Goal: Find specific page/section: Find specific page/section

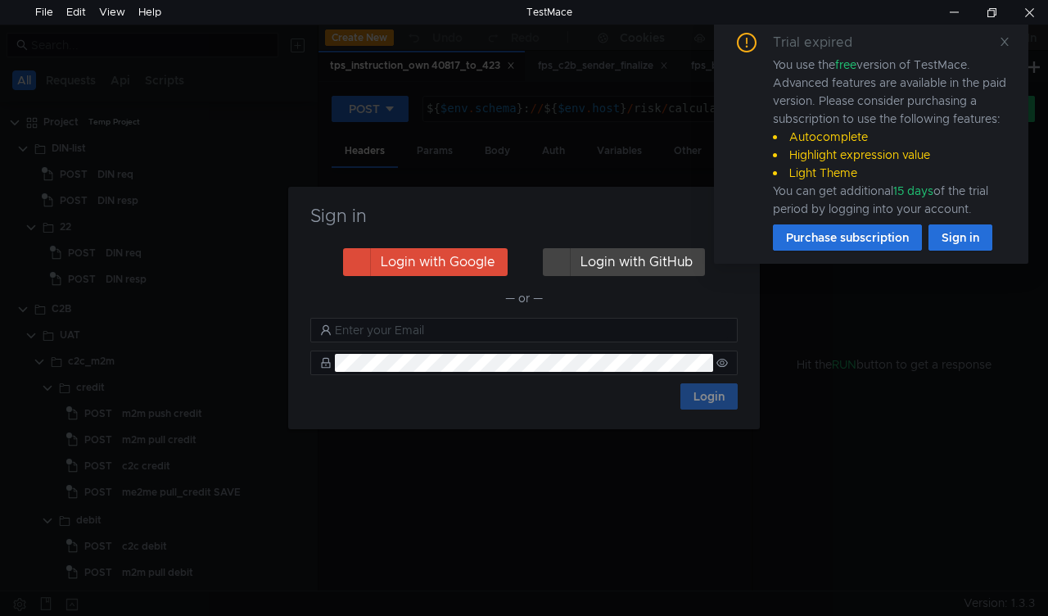
click at [793, 419] on div "Sign in Login with Google Login with GitHub — or — Login" at bounding box center [524, 308] width 1048 height 616
click at [1004, 42] on icon at bounding box center [1005, 42] width 8 height 8
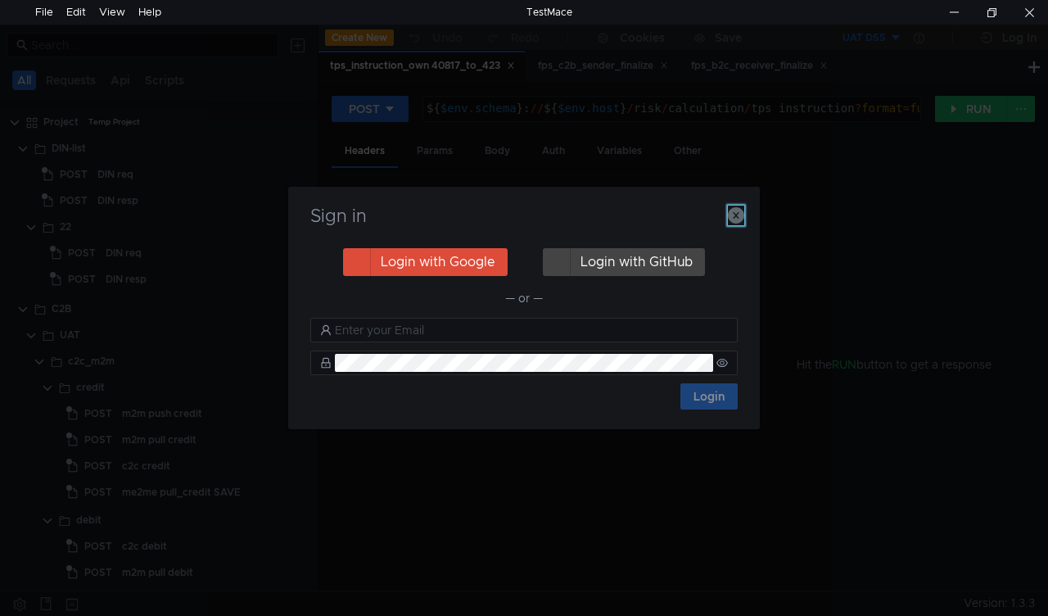
click at [740, 212] on icon "button" at bounding box center [736, 215] width 16 height 16
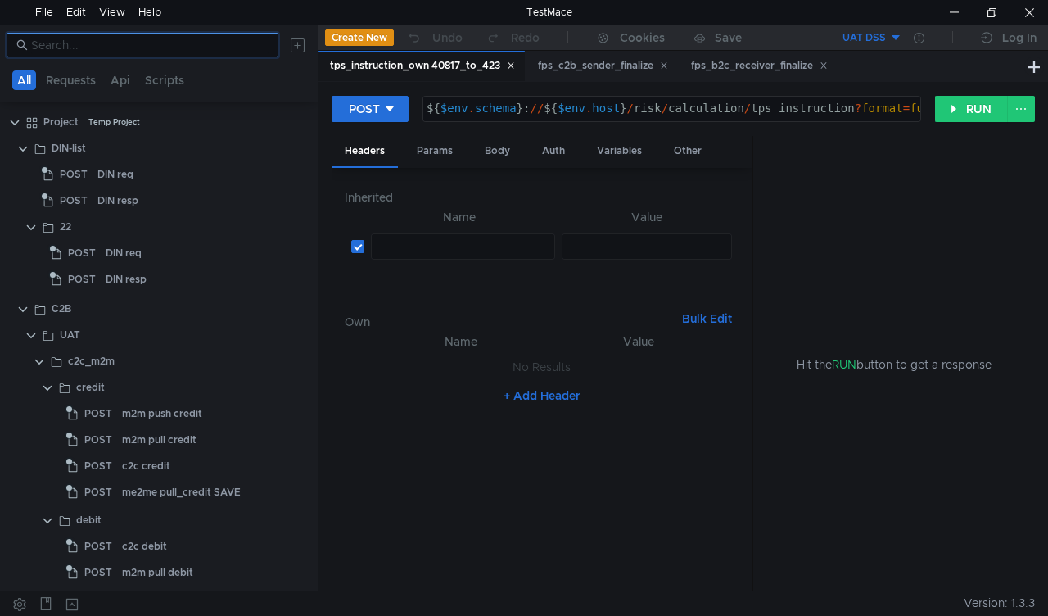
click at [66, 43] on input at bounding box center [150, 45] width 238 height 18
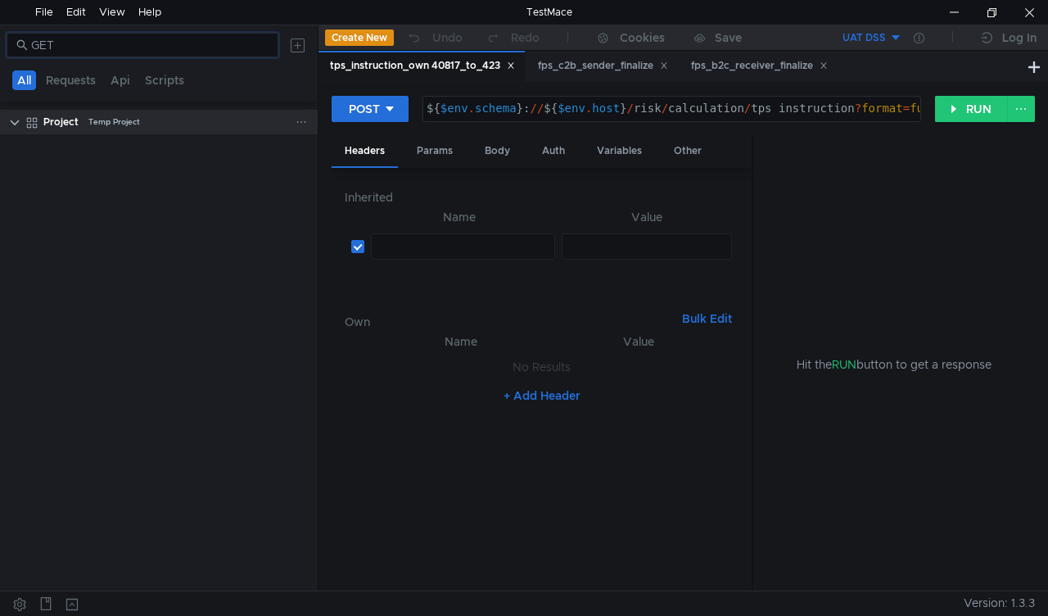
click at [10, 123] on clr-icon at bounding box center [14, 122] width 13 height 13
click at [123, 44] on input "GET" at bounding box center [150, 45] width 238 height 18
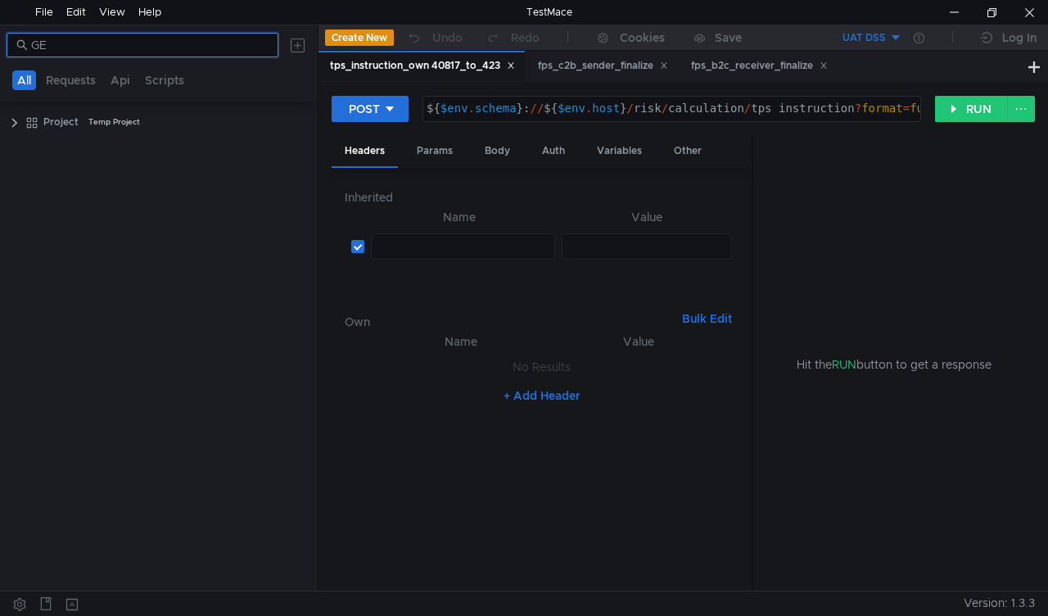
type input "G"
click at [950, 16] on div at bounding box center [954, 12] width 38 height 25
